Goal: Transaction & Acquisition: Purchase product/service

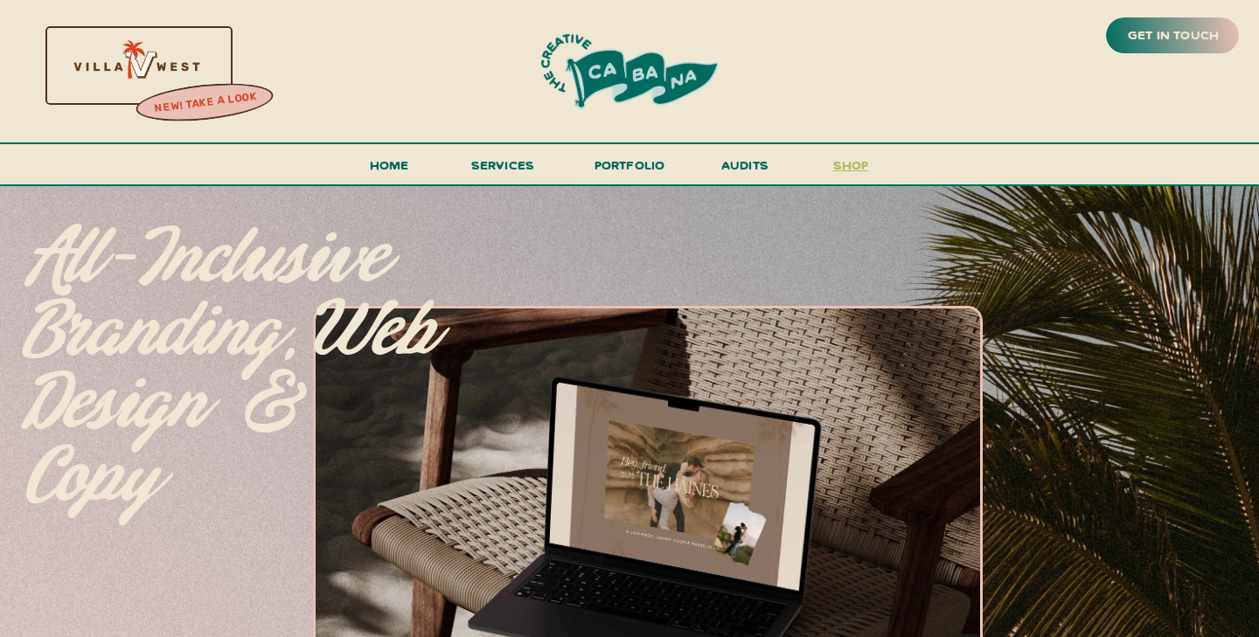
click at [841, 174] on h3 "shop" at bounding box center [850, 169] width 84 height 31
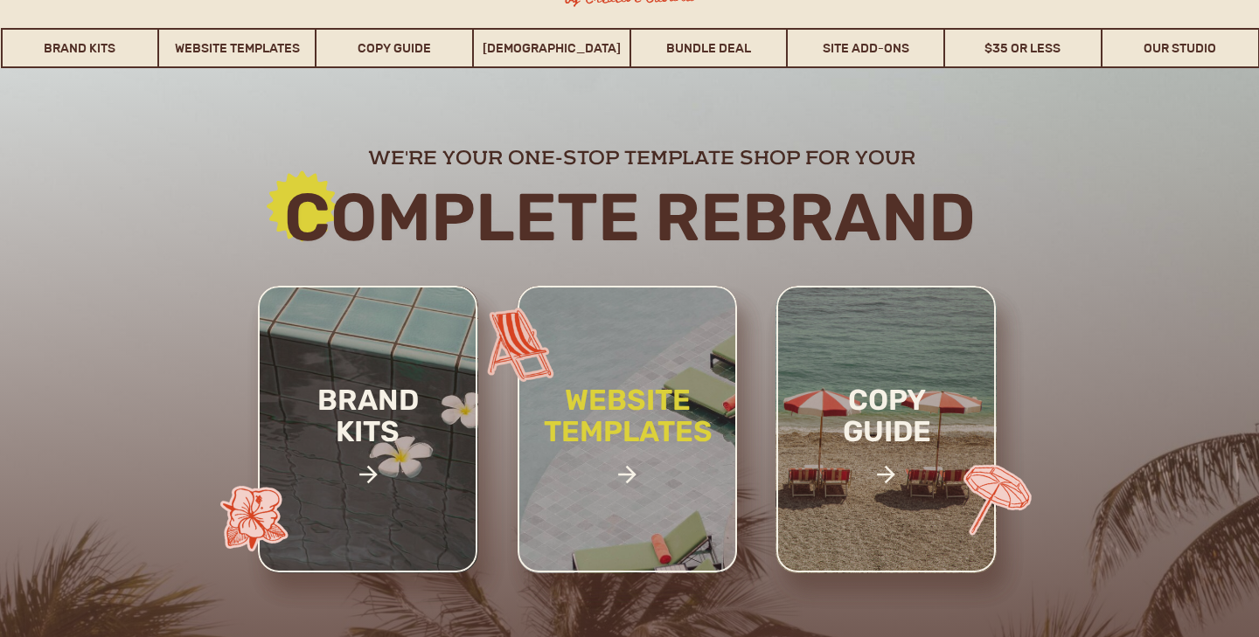
click at [583, 423] on h2 "website templates" at bounding box center [627, 435] width 229 height 101
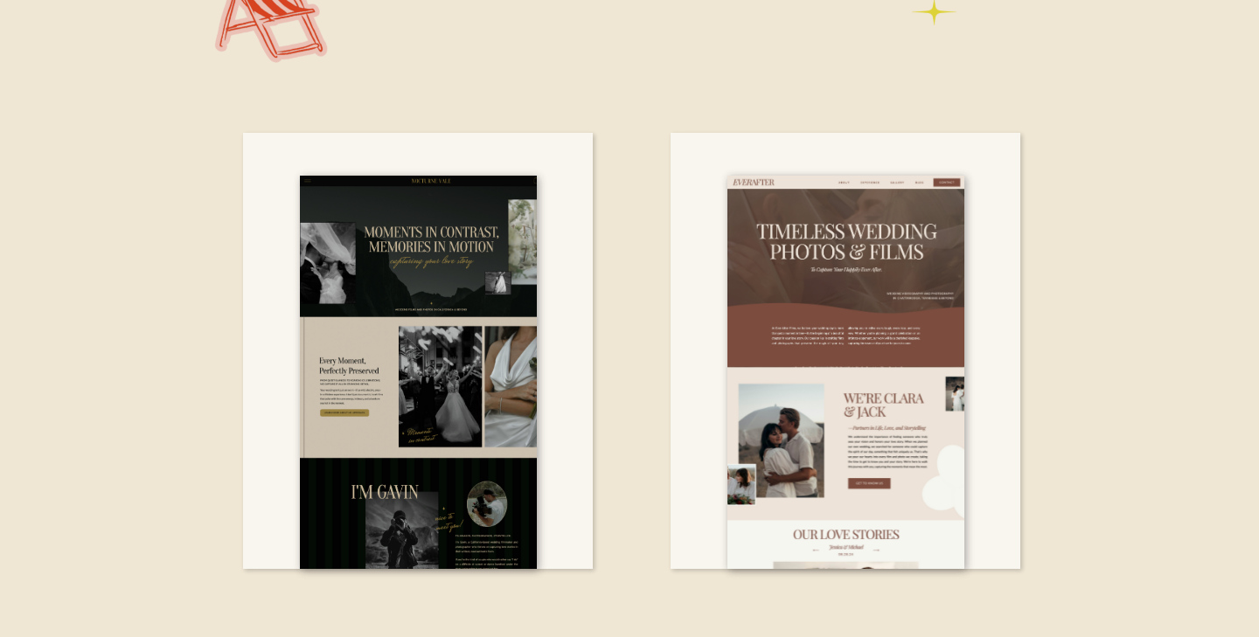
scroll to position [5247, 0]
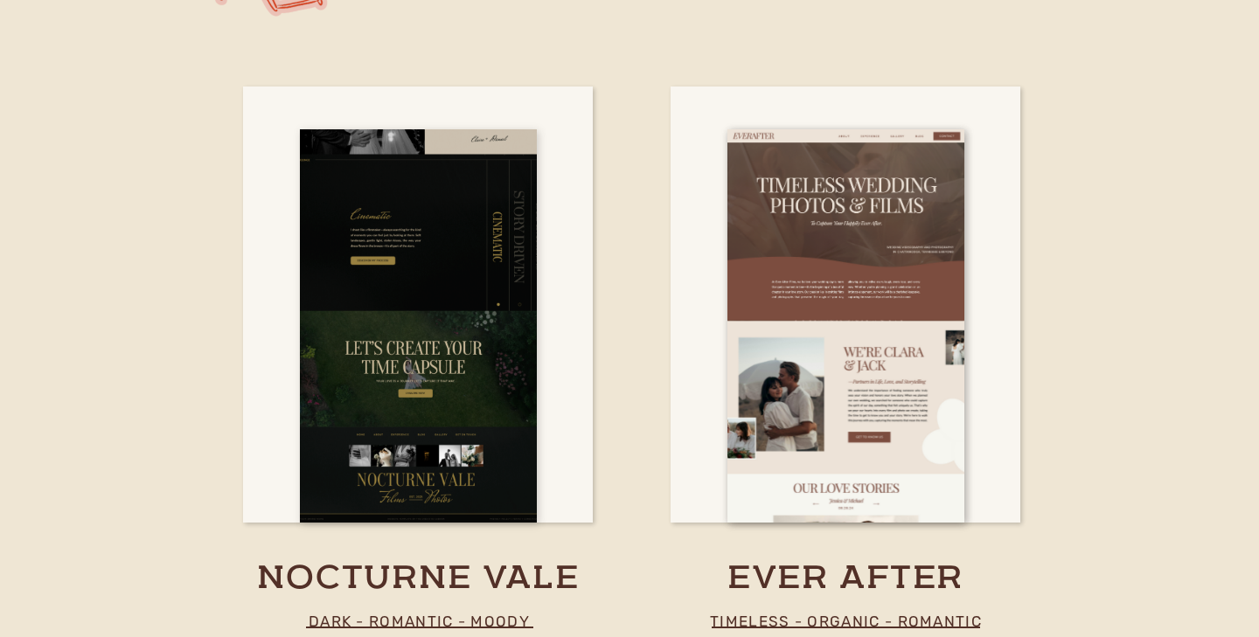
click at [441, 400] on div at bounding box center [418, 325] width 237 height 393
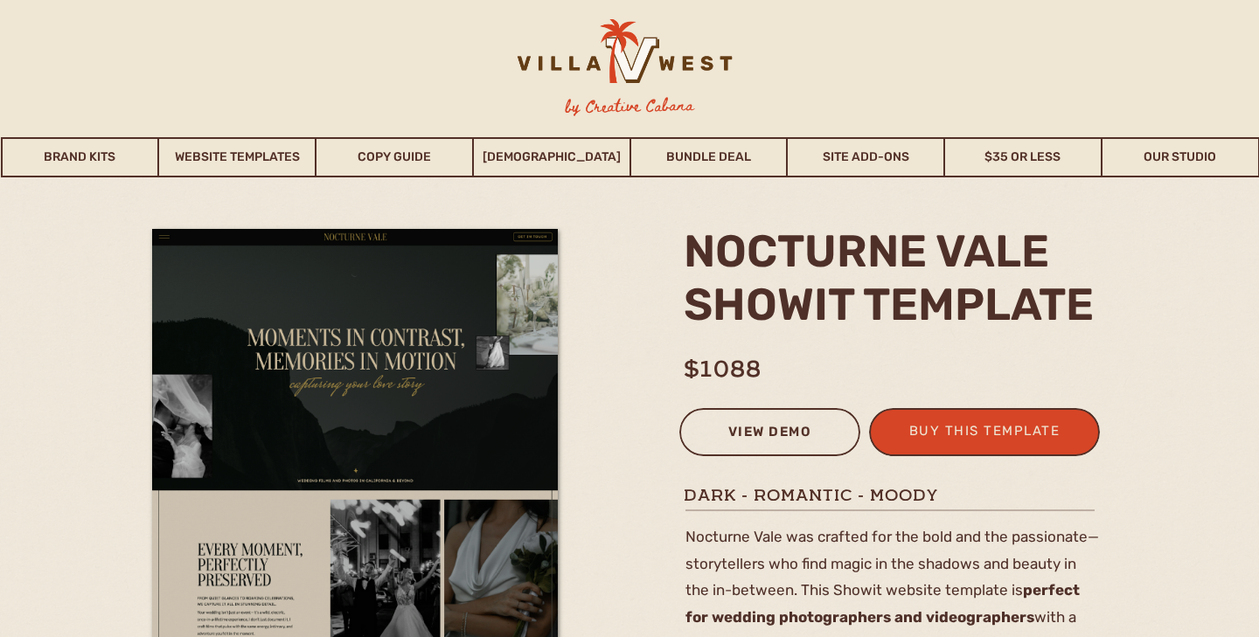
click at [762, 434] on div "view demo" at bounding box center [769, 434] width 158 height 29
